Goal: Task Accomplishment & Management: Manage account settings

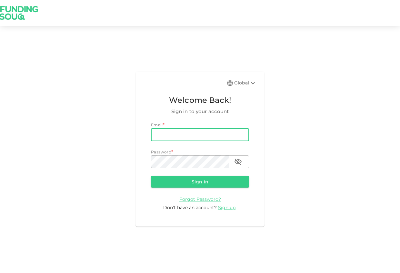
type input "[EMAIL_ADDRESS][DOMAIN_NAME]"
click at [200, 182] on button "Sign in" at bounding box center [200, 182] width 98 height 12
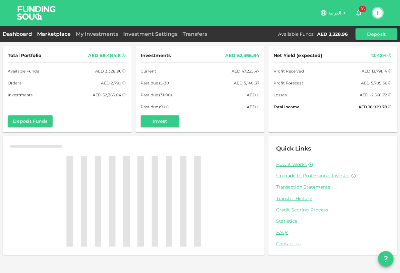
click at [57, 35] on link "Marketplace" at bounding box center [54, 34] width 39 height 6
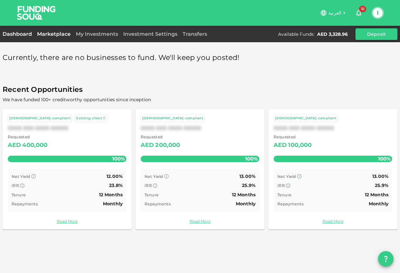
click at [25, 37] on link "Dashboard" at bounding box center [19, 34] width 32 height 6
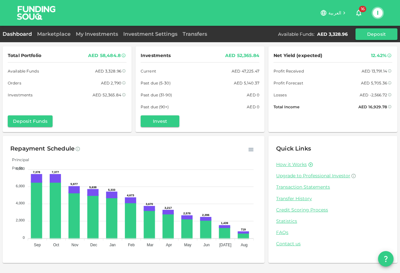
click at [373, 13] on button "I" at bounding box center [378, 13] width 10 height 10
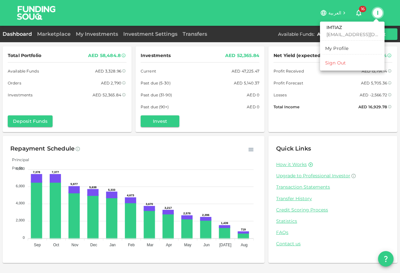
click at [342, 66] on li "Sign Out" at bounding box center [352, 63] width 59 height 10
